Goal: Task Accomplishment & Management: Use online tool/utility

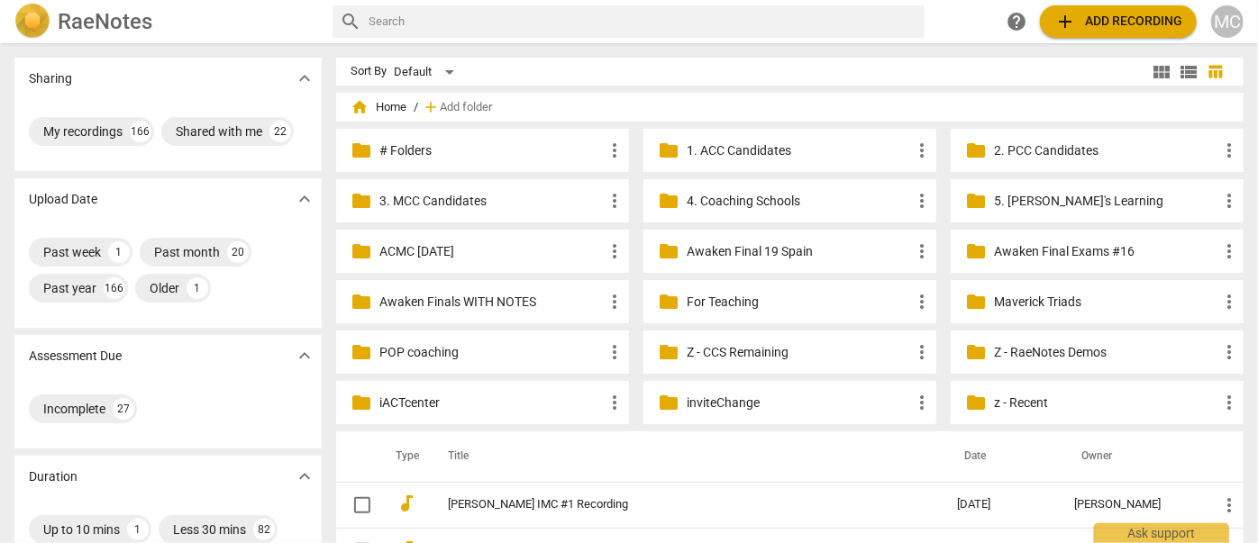
click at [625, 22] on input "text" at bounding box center [642, 21] width 549 height 29
type input "[PERSON_NAME]"
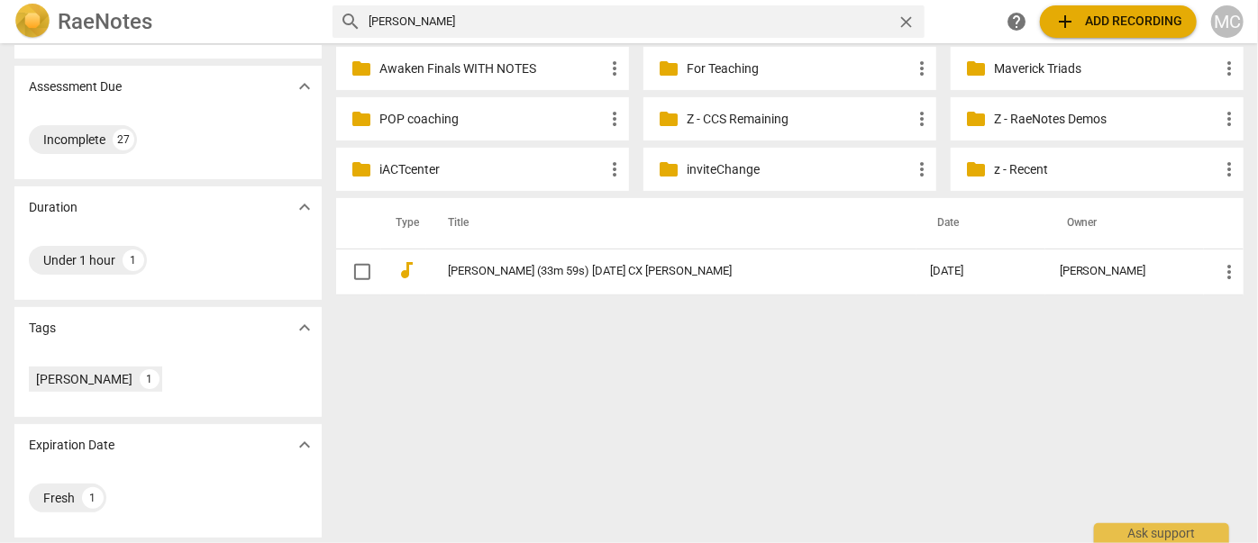
scroll to position [235, 0]
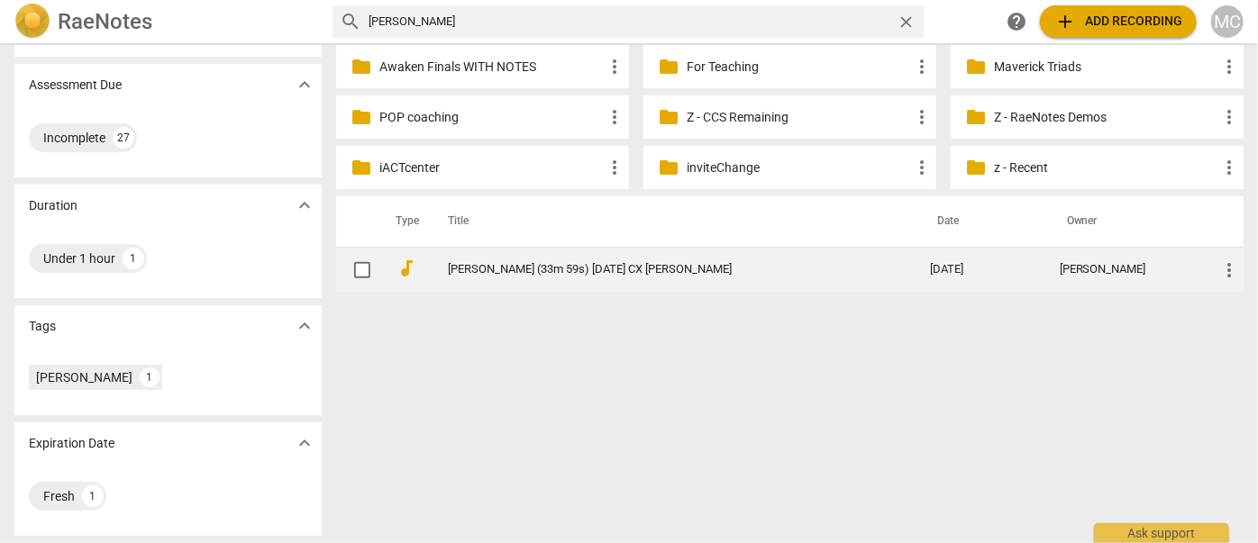
click at [547, 270] on link "[PERSON_NAME] (33m 59s) [DATE] CX [PERSON_NAME]" at bounding box center [657, 270] width 418 height 14
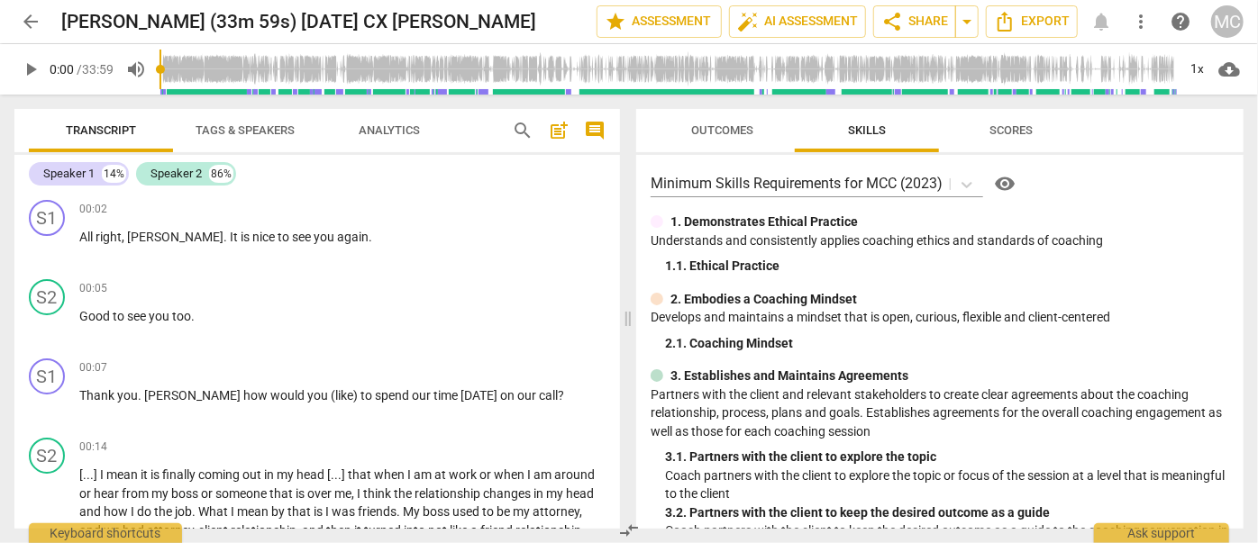
click at [240, 126] on span "Tags & Speakers" at bounding box center [244, 130] width 99 height 14
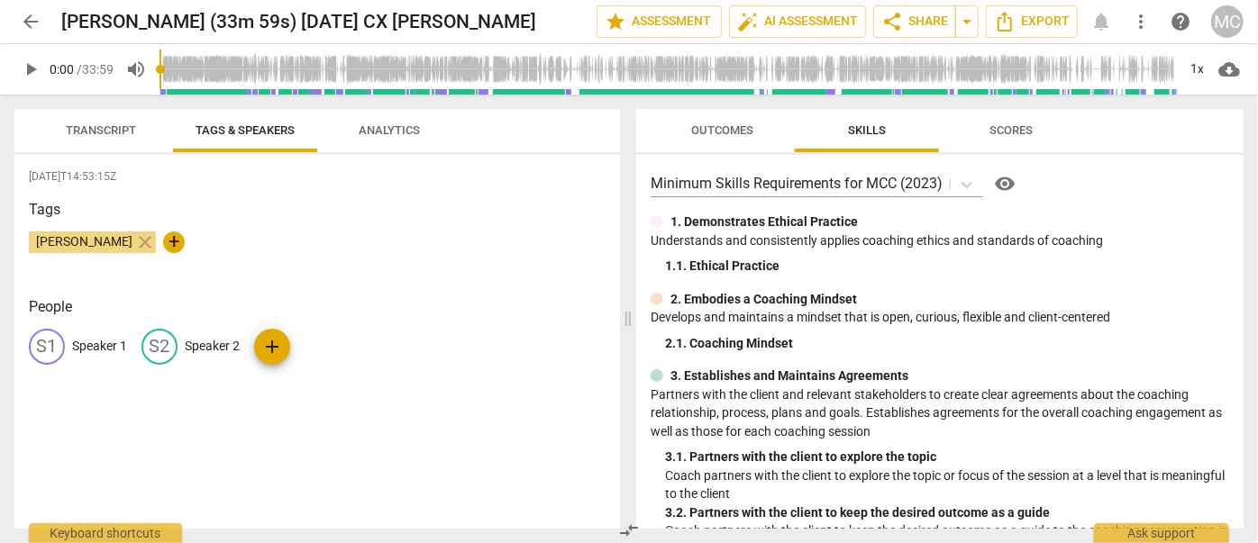
click at [98, 341] on p "Speaker 1" at bounding box center [99, 346] width 55 height 19
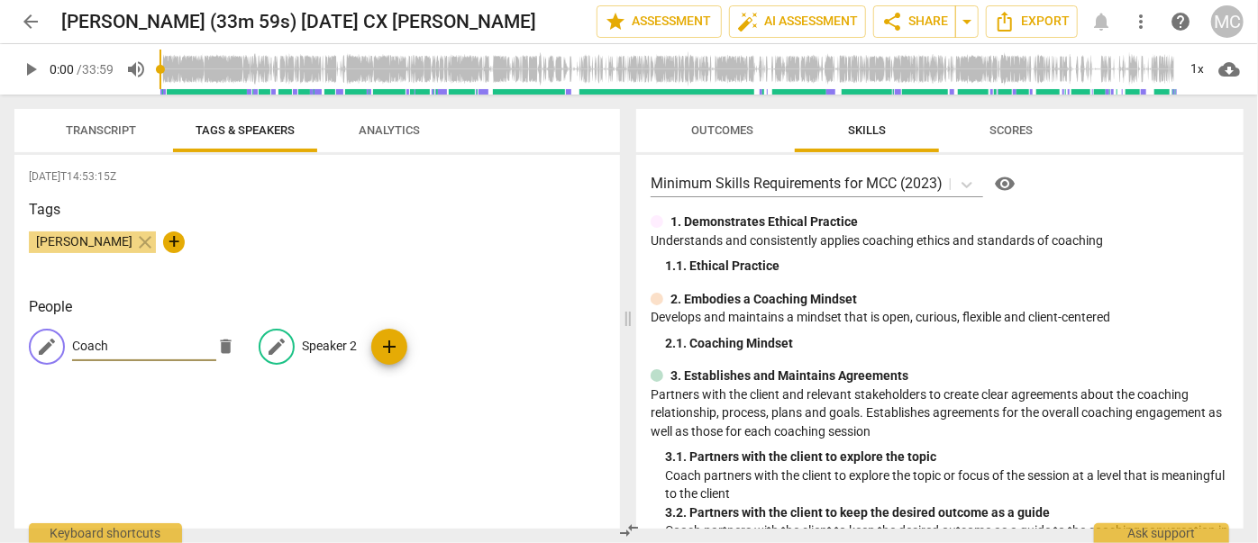
type input "Coach"
click at [317, 342] on p "Speaker 2" at bounding box center [329, 346] width 55 height 19
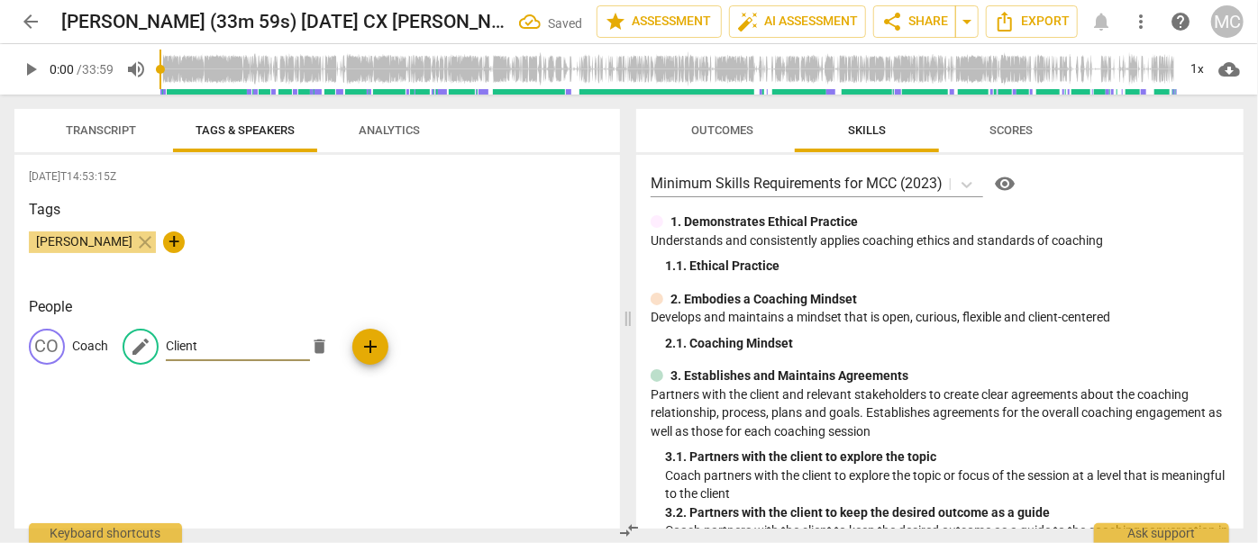
type input "Client"
click at [72, 131] on span "Transcript" at bounding box center [101, 130] width 70 height 14
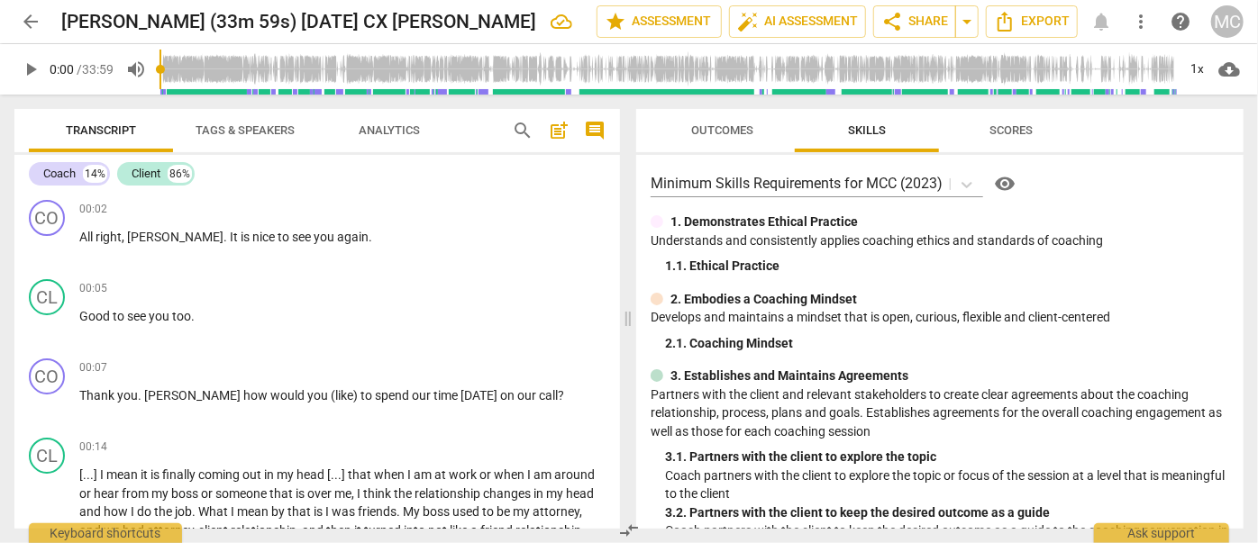
drag, startPoint x: 395, startPoint y: 430, endPoint x: 396, endPoint y: 107, distance: 322.5
click at [1031, 23] on span "Export" at bounding box center [1032, 22] width 76 height 22
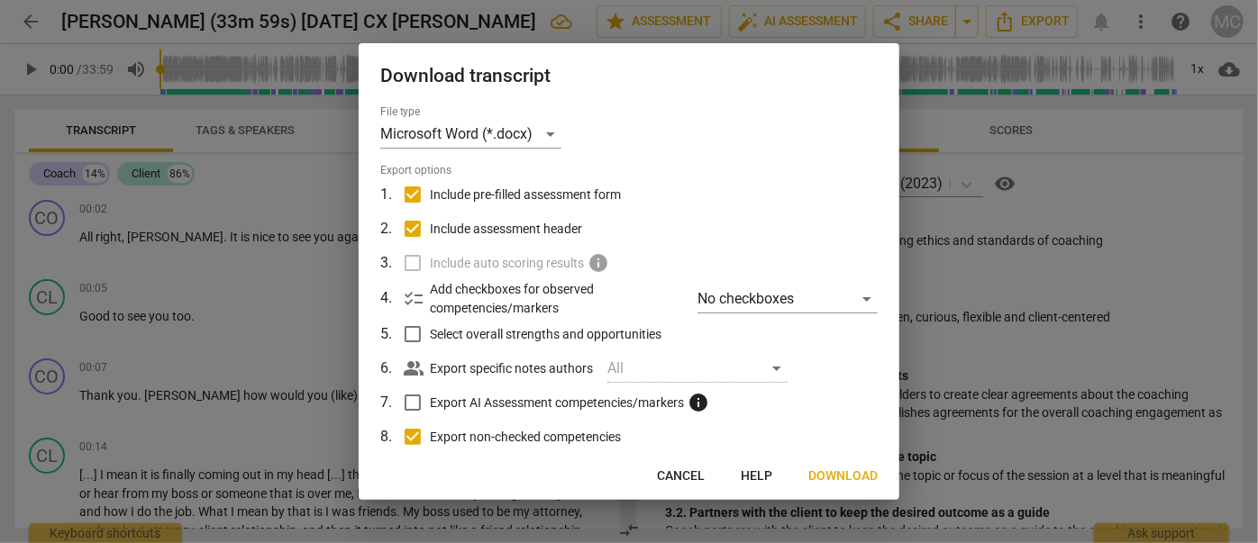
click at [876, 475] on span "Download" at bounding box center [842, 477] width 69 height 18
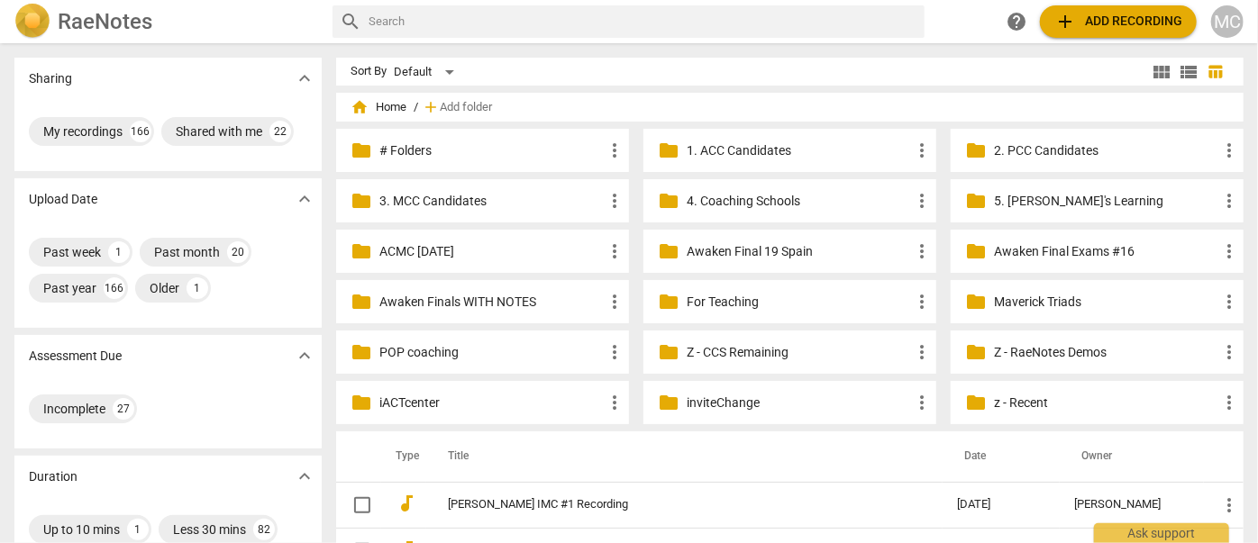
click at [476, 14] on input "text" at bounding box center [642, 21] width 549 height 29
type input "[PERSON_NAME]"
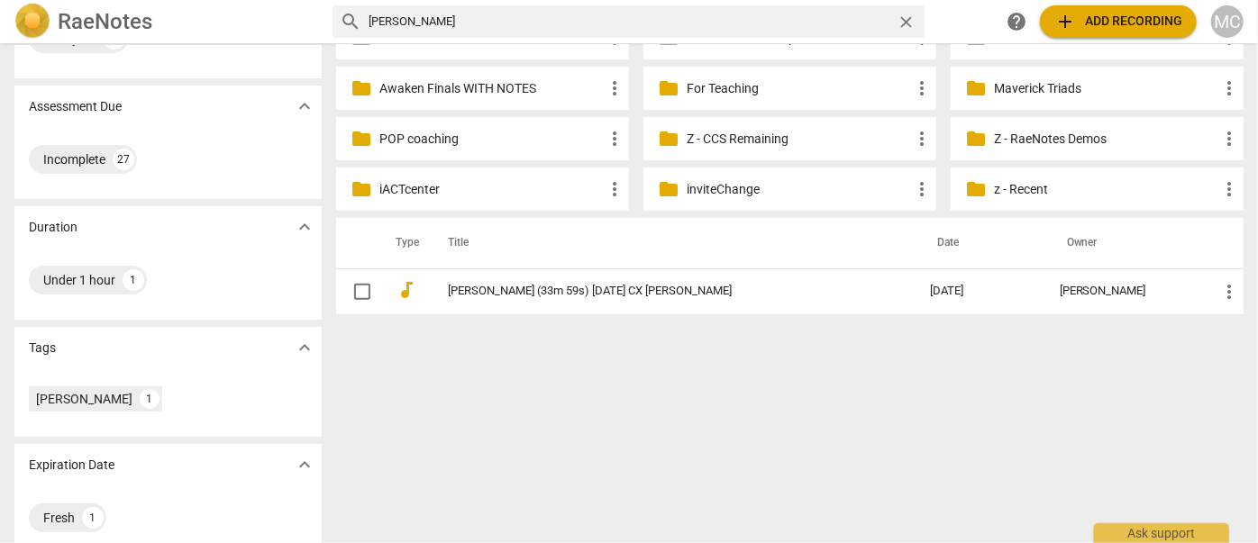
scroll to position [235, 0]
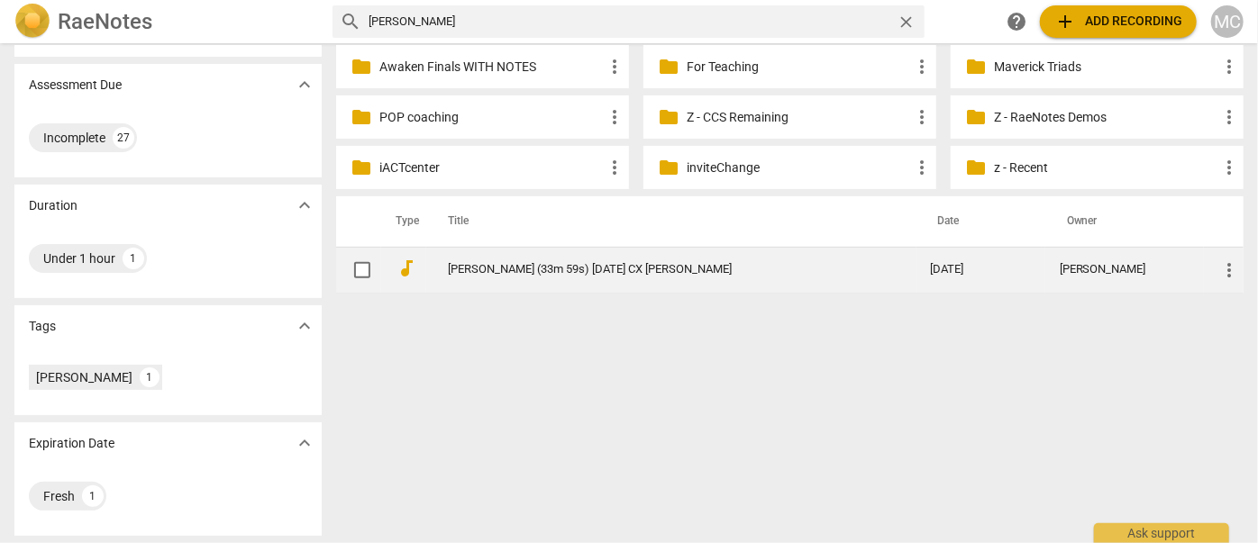
click at [487, 259] on td "[PERSON_NAME] (33m 59s) [DATE] CX [PERSON_NAME]" at bounding box center [671, 270] width 490 height 46
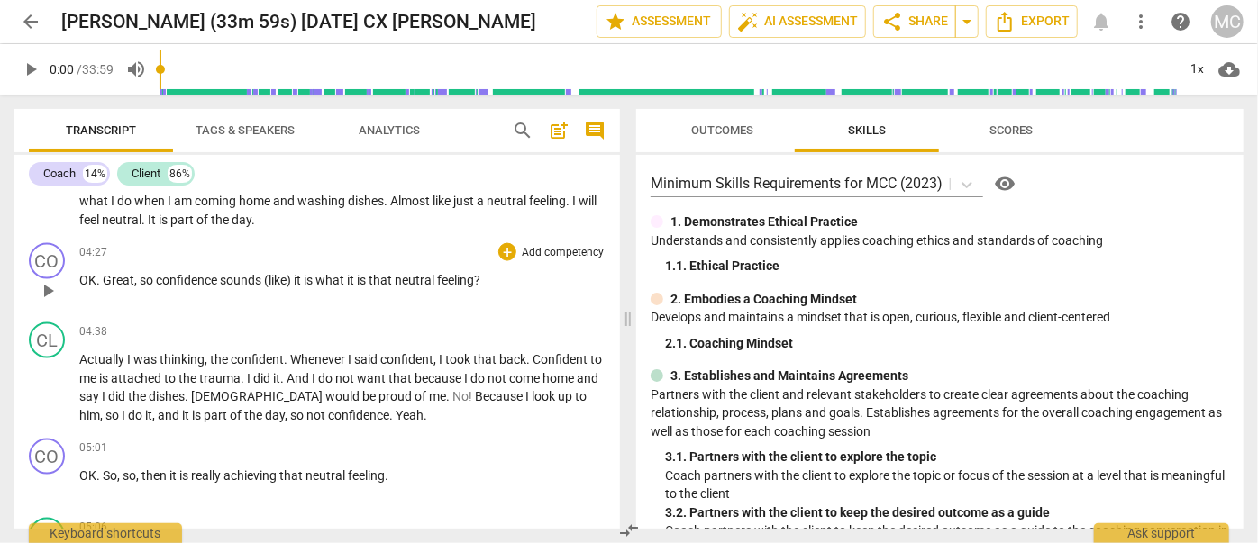
scroll to position [1392, 0]
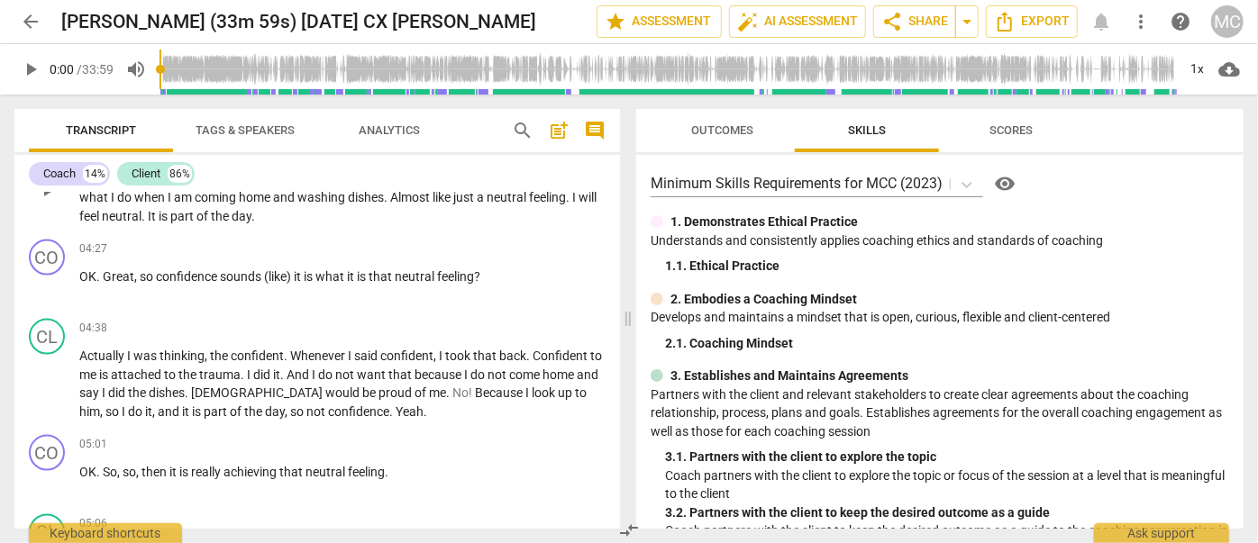
click at [232, 209] on span "the" at bounding box center [221, 216] width 21 height 14
click at [26, 71] on span "pause" at bounding box center [31, 70] width 22 height 22
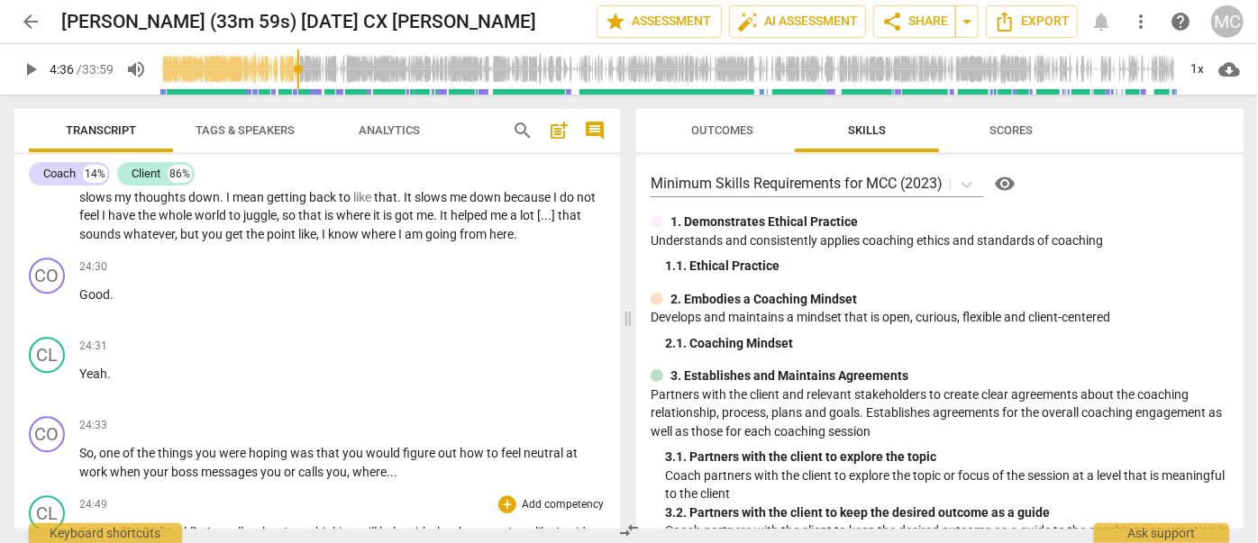
scroll to position [5814, 0]
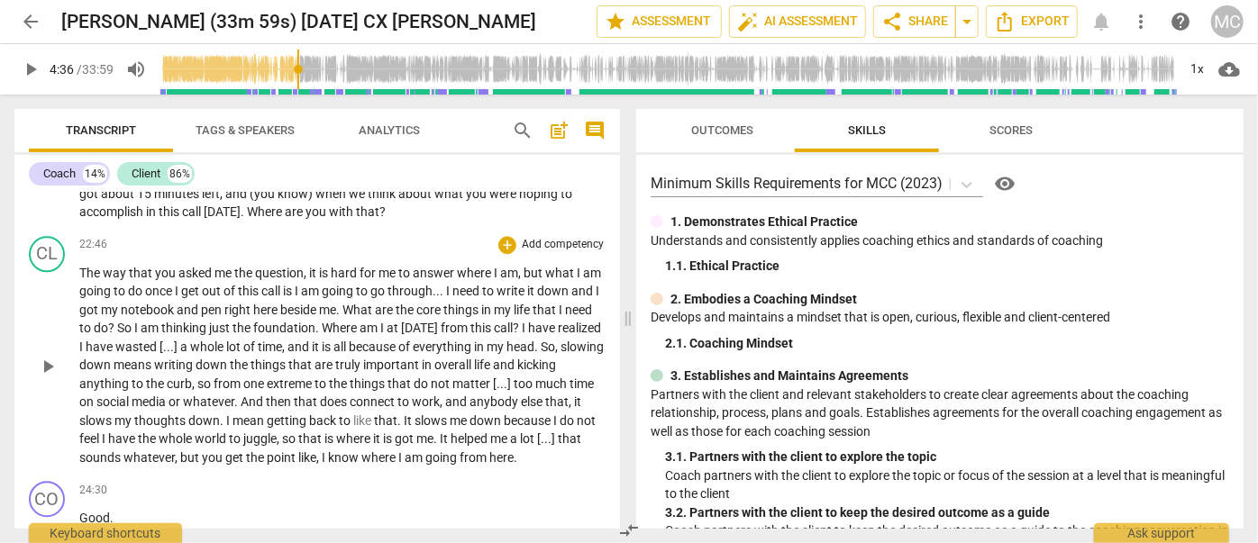
click at [175, 450] on span "whatever" at bounding box center [148, 457] width 51 height 14
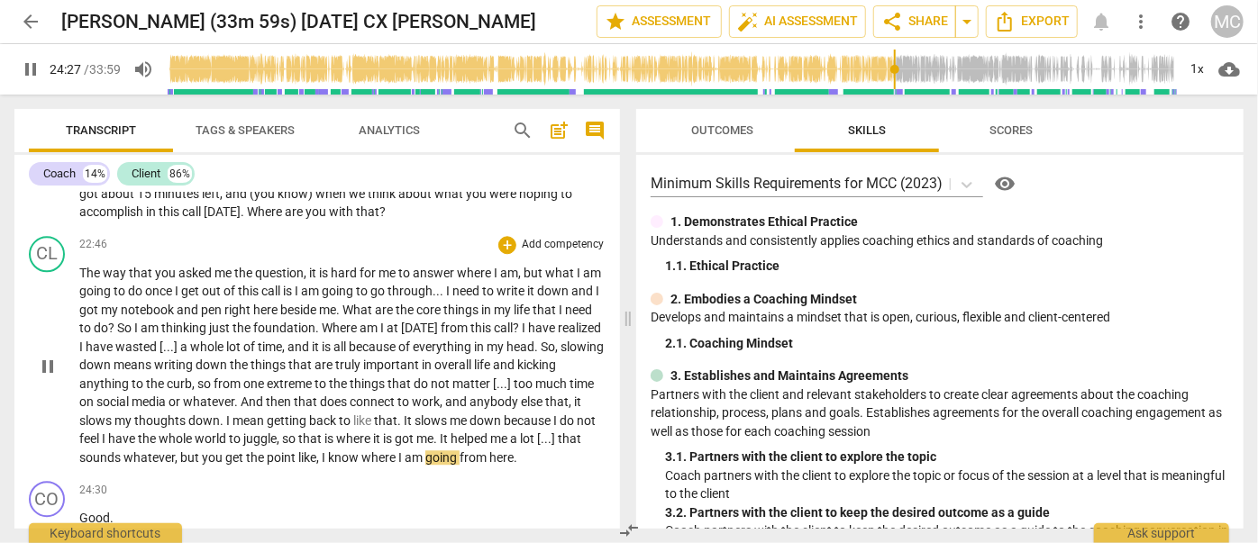
scroll to position [5978, 0]
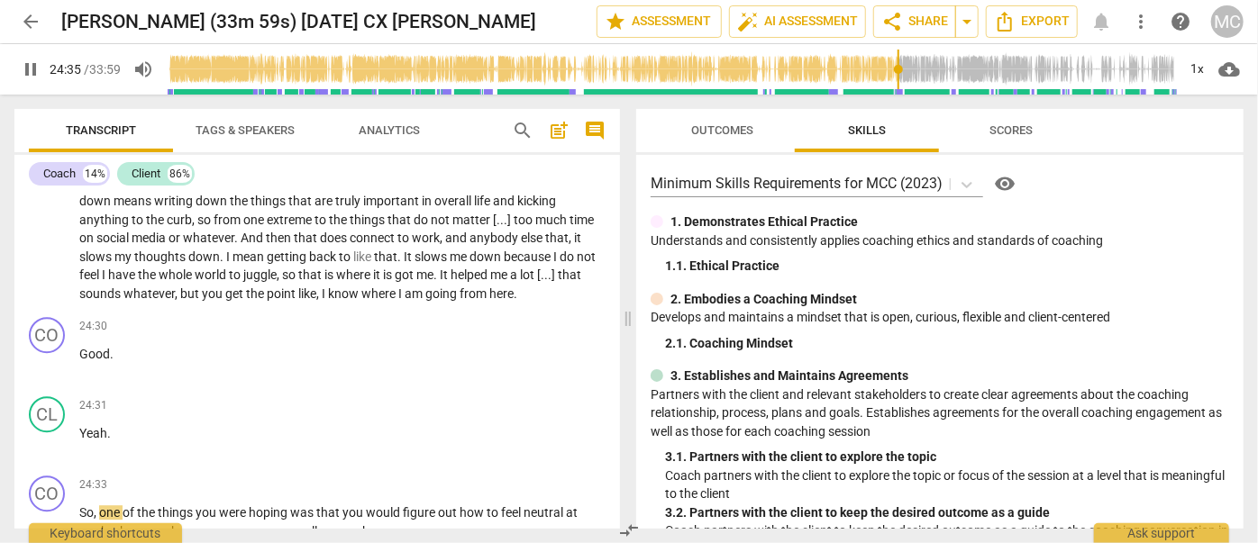
click at [30, 72] on span "pause" at bounding box center [31, 70] width 22 height 22
type input "1476"
click at [375, 126] on span "Analytics" at bounding box center [389, 130] width 61 height 14
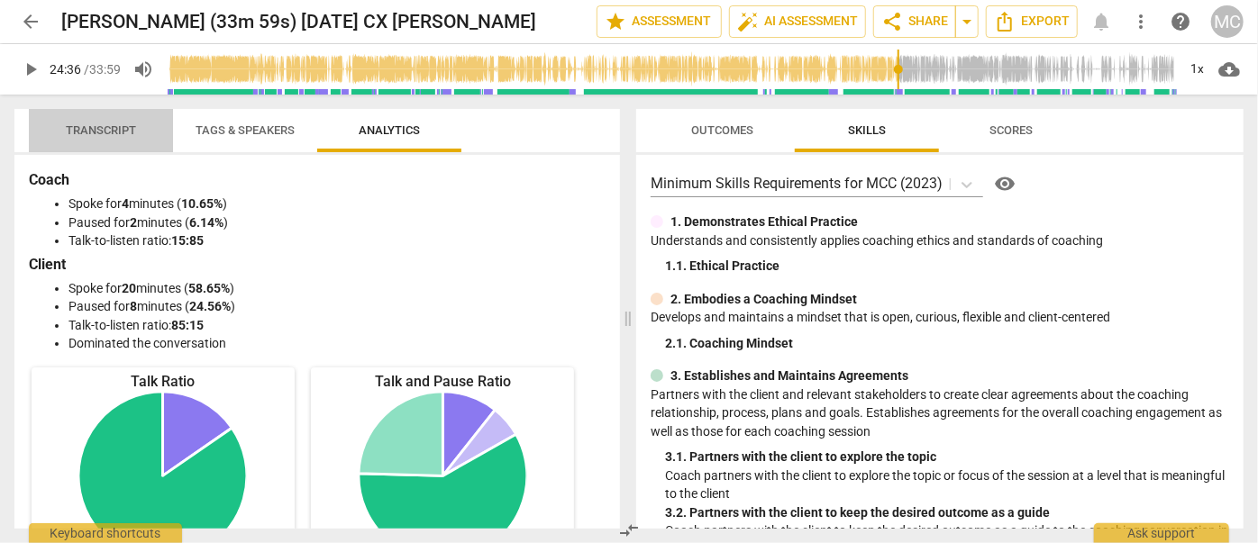
click at [103, 133] on span "Transcript" at bounding box center [101, 130] width 70 height 14
